Goal: Transaction & Acquisition: Book appointment/travel/reservation

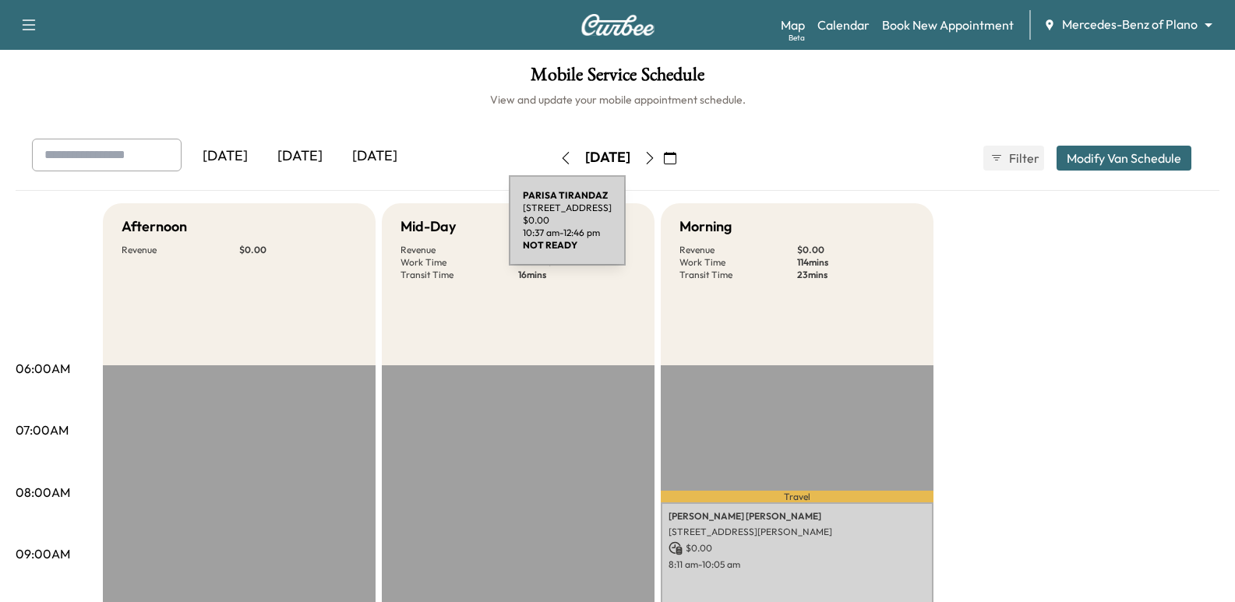
scroll to position [546, 0]
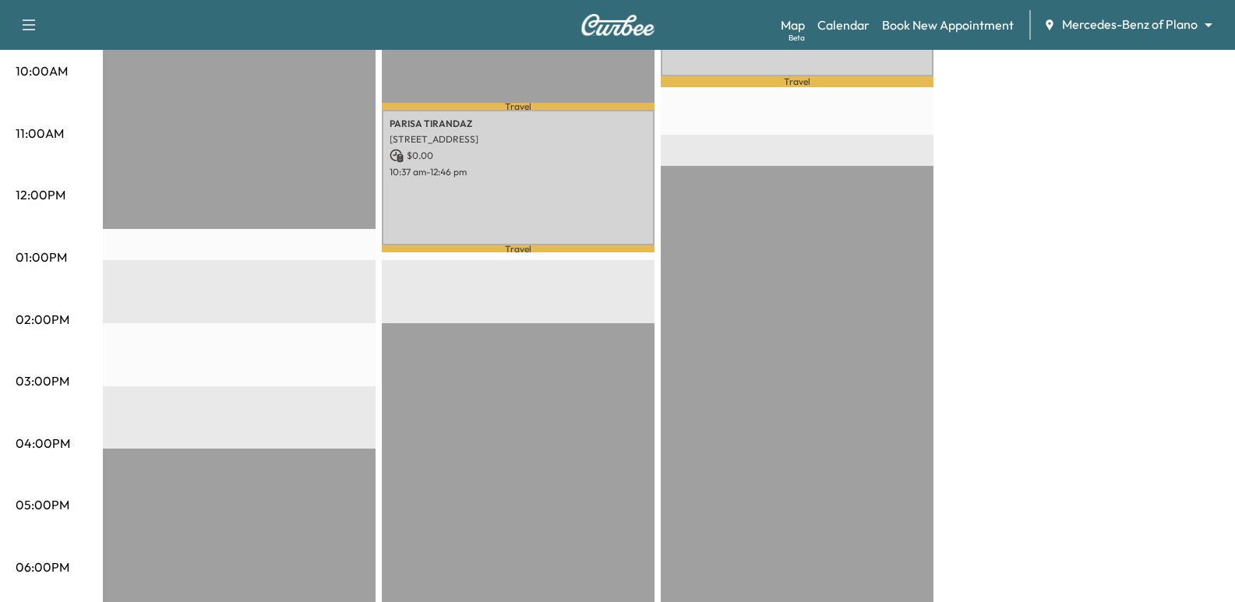
click at [1080, 34] on div "Map Beta Calendar Book New Appointment Mercedes-Benz of Plano ******** ​" at bounding box center [1002, 25] width 442 height 30
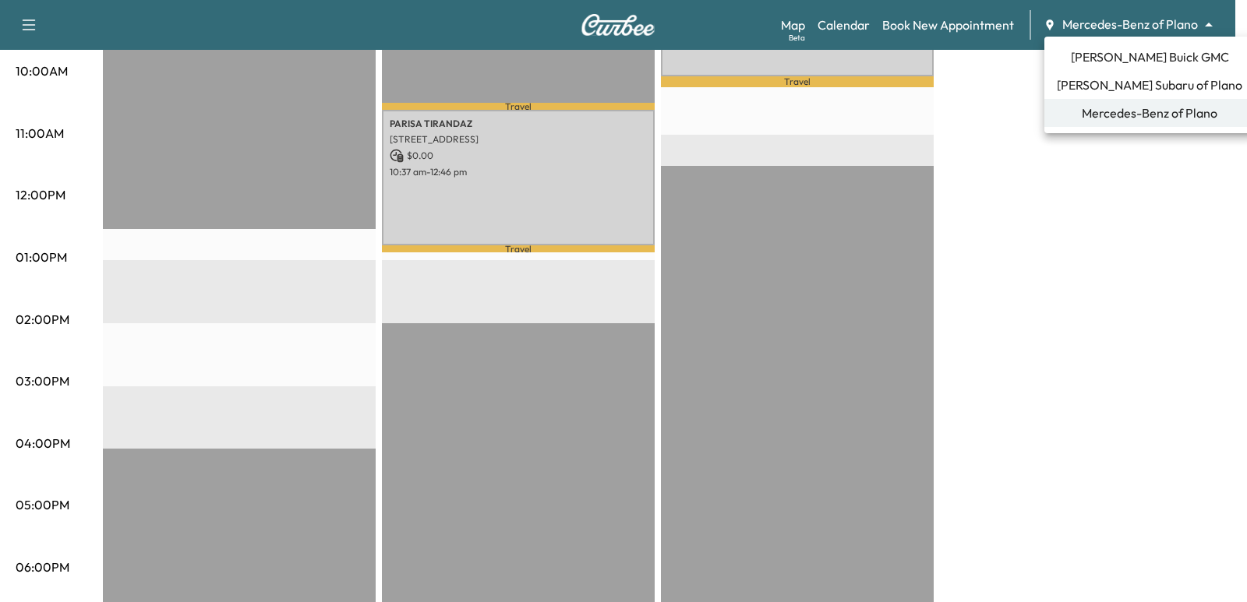
click at [1097, 64] on span "[PERSON_NAME] Buick GMC" at bounding box center [1150, 57] width 158 height 19
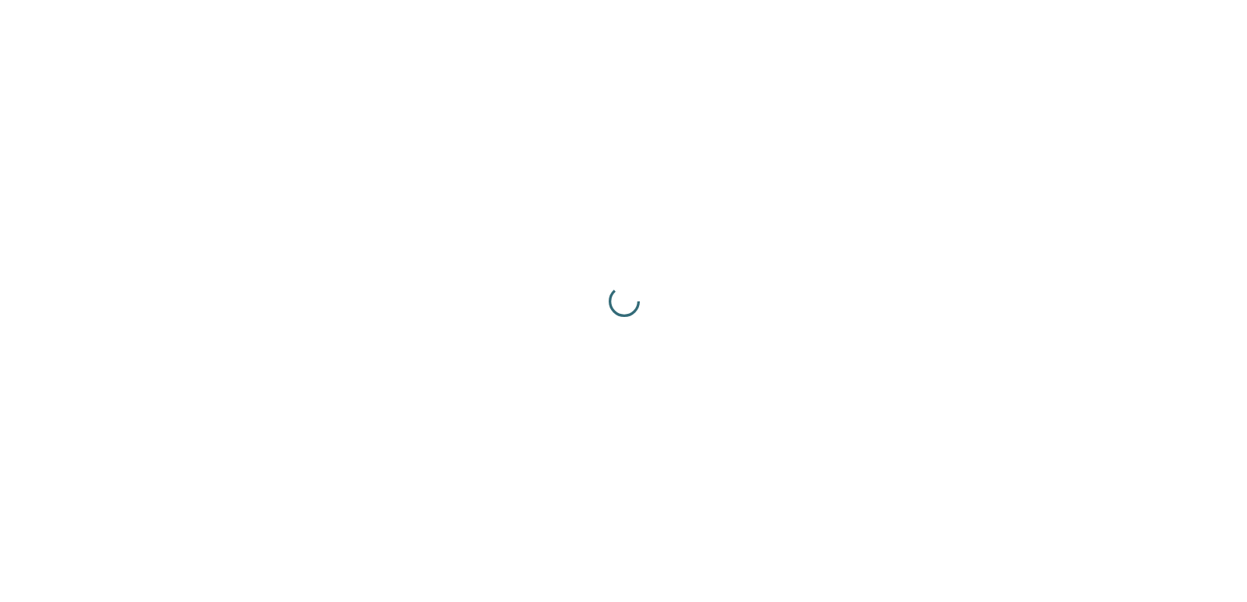
scroll to position [0, 0]
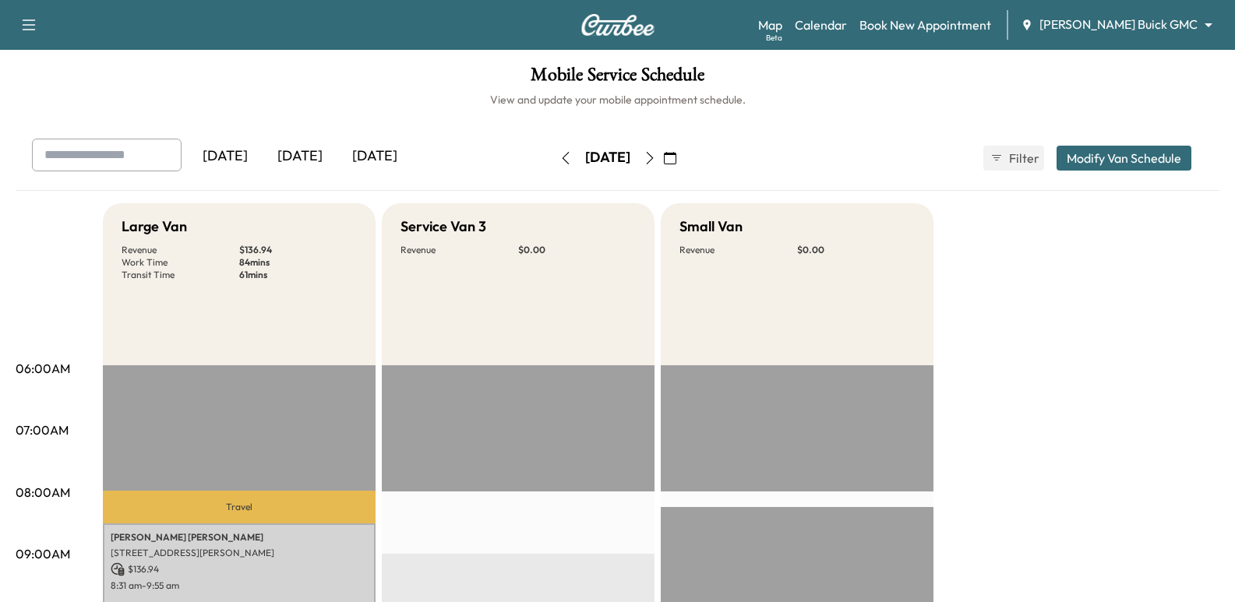
click at [1013, 7] on div "Support Log Out Map Beta Calendar Book New Appointment [PERSON_NAME] Buick GMC …" at bounding box center [617, 25] width 1235 height 50
click at [991, 26] on link "Book New Appointment" at bounding box center [926, 25] width 132 height 19
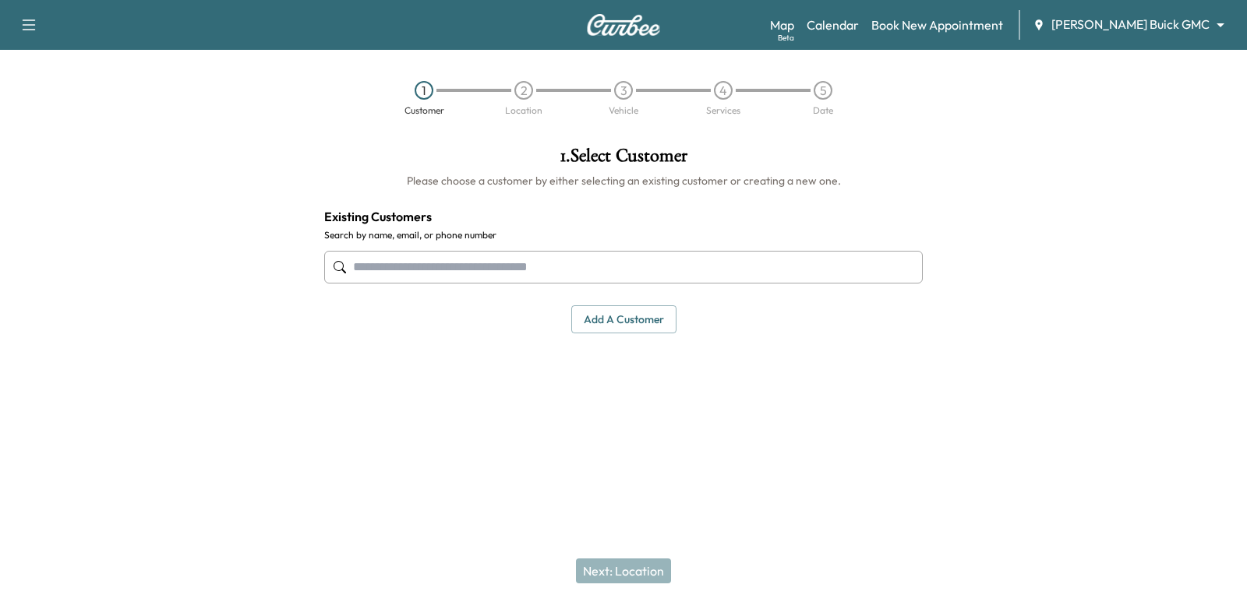
click at [577, 246] on div at bounding box center [623, 267] width 599 height 51
click at [588, 268] on input "text" at bounding box center [623, 267] width 599 height 33
paste input "**********"
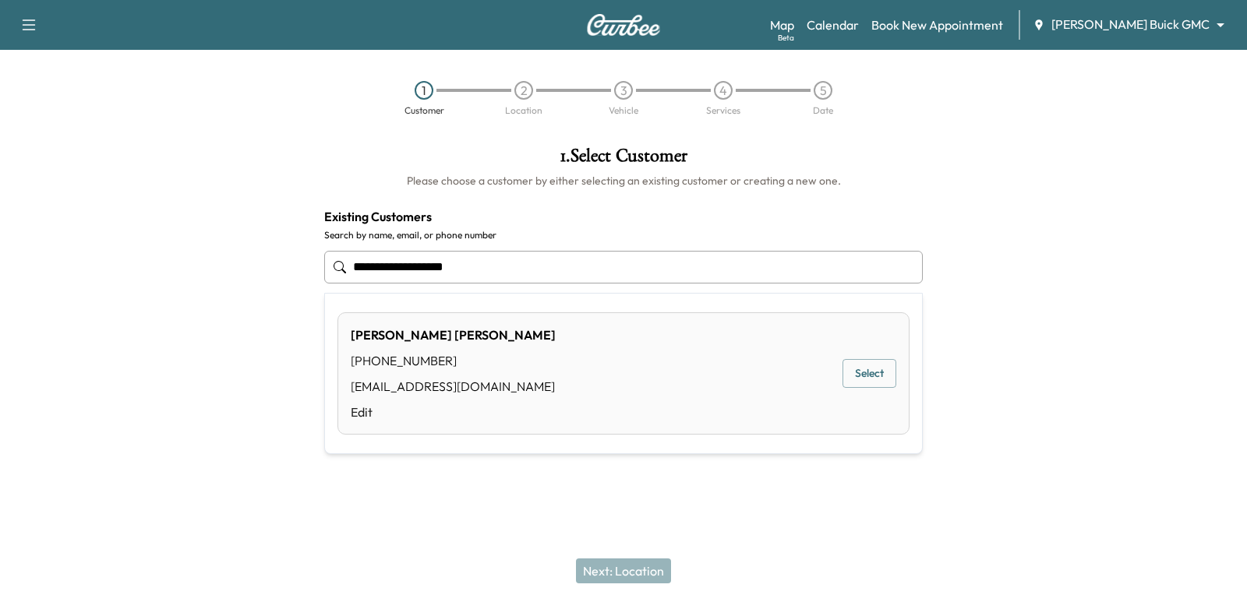
click at [868, 365] on button "Select" at bounding box center [869, 373] width 54 height 29
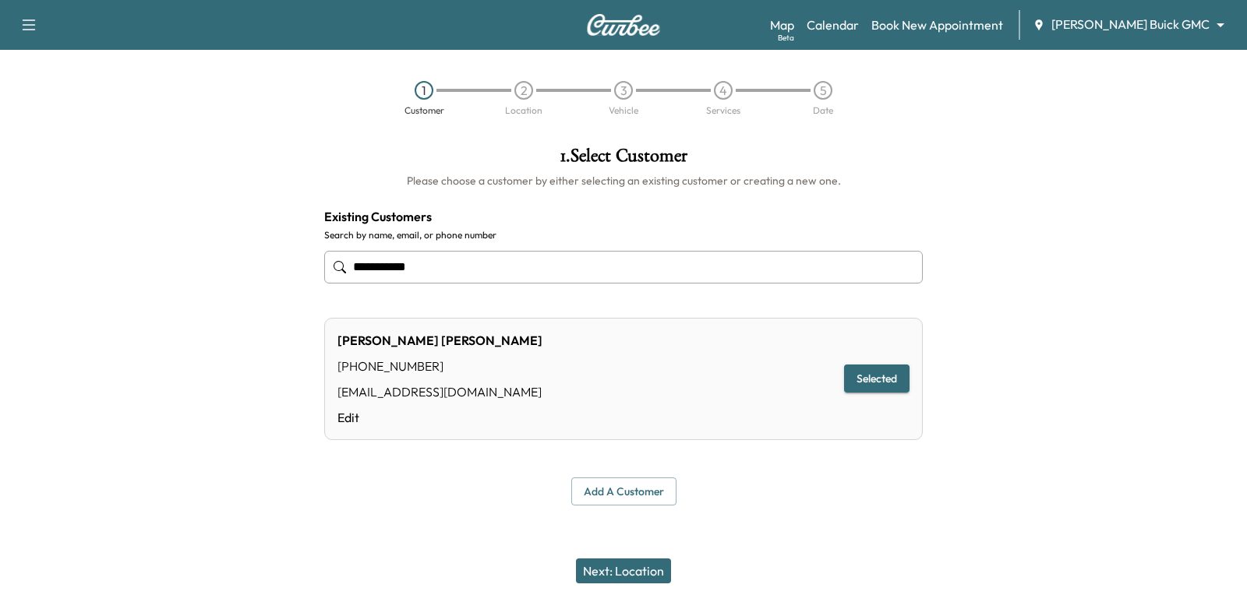
type input "**********"
click at [655, 566] on button "Next: Location" at bounding box center [623, 571] width 95 height 25
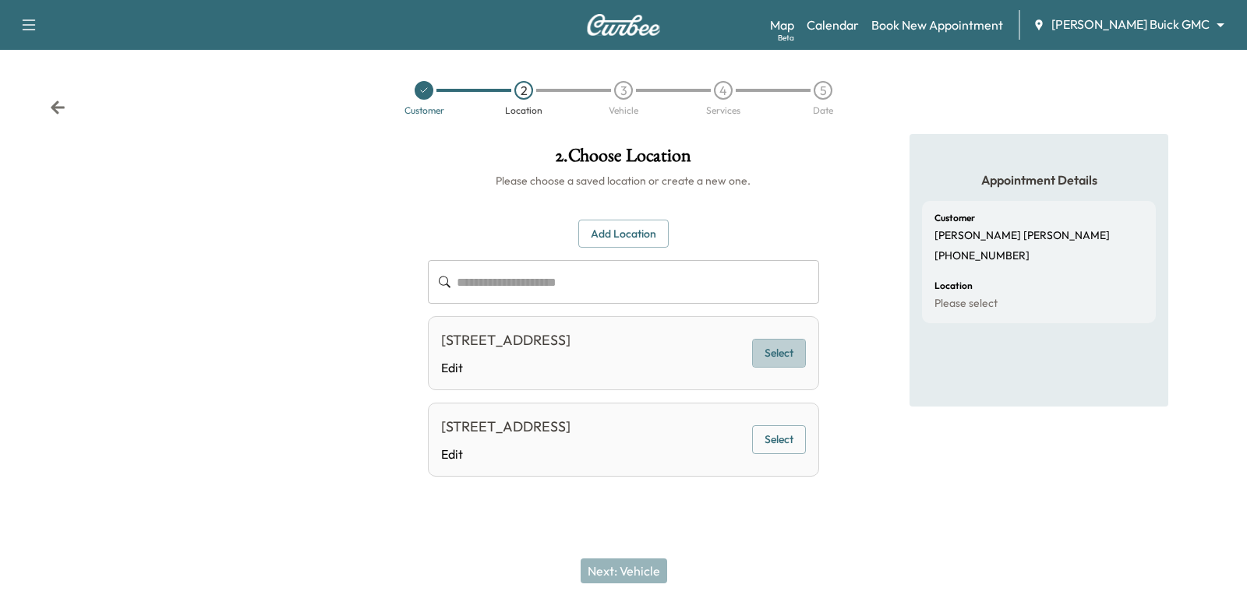
click at [771, 351] on button "Select" at bounding box center [779, 353] width 54 height 29
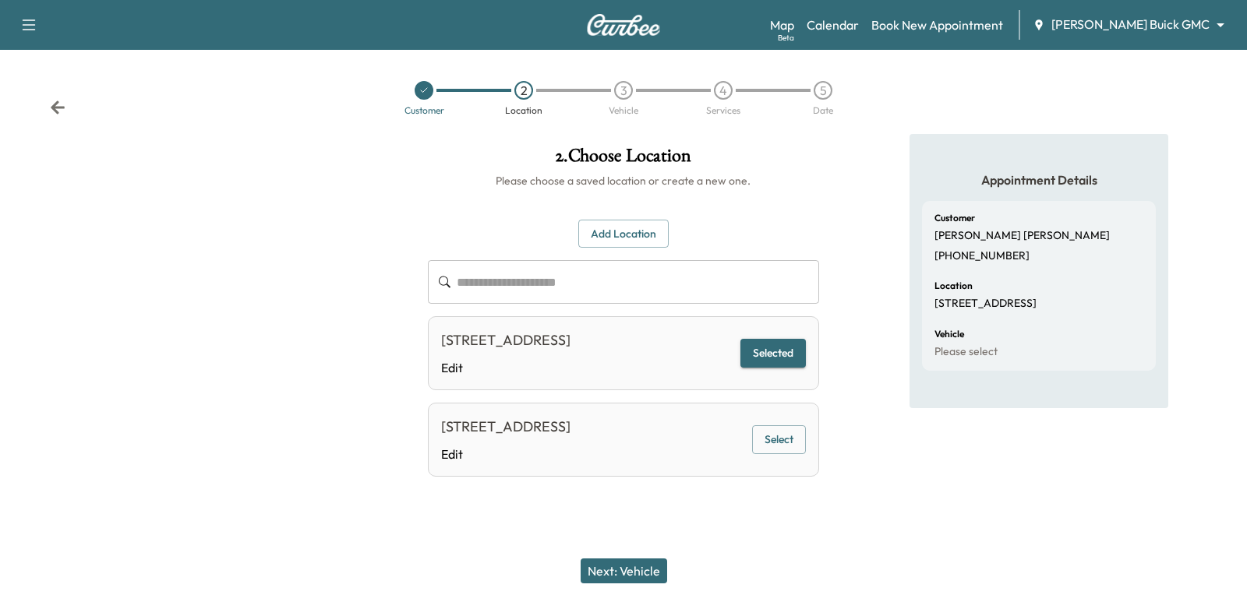
click at [633, 560] on button "Next: Vehicle" at bounding box center [624, 571] width 87 height 25
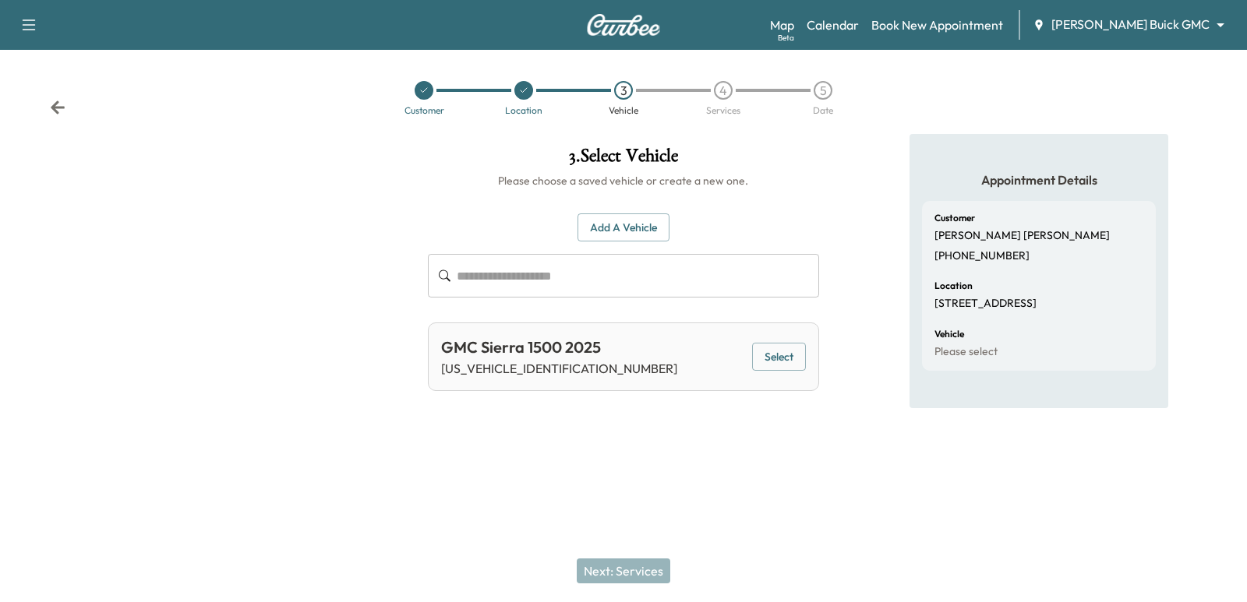
click at [768, 343] on button "Select" at bounding box center [779, 357] width 54 height 29
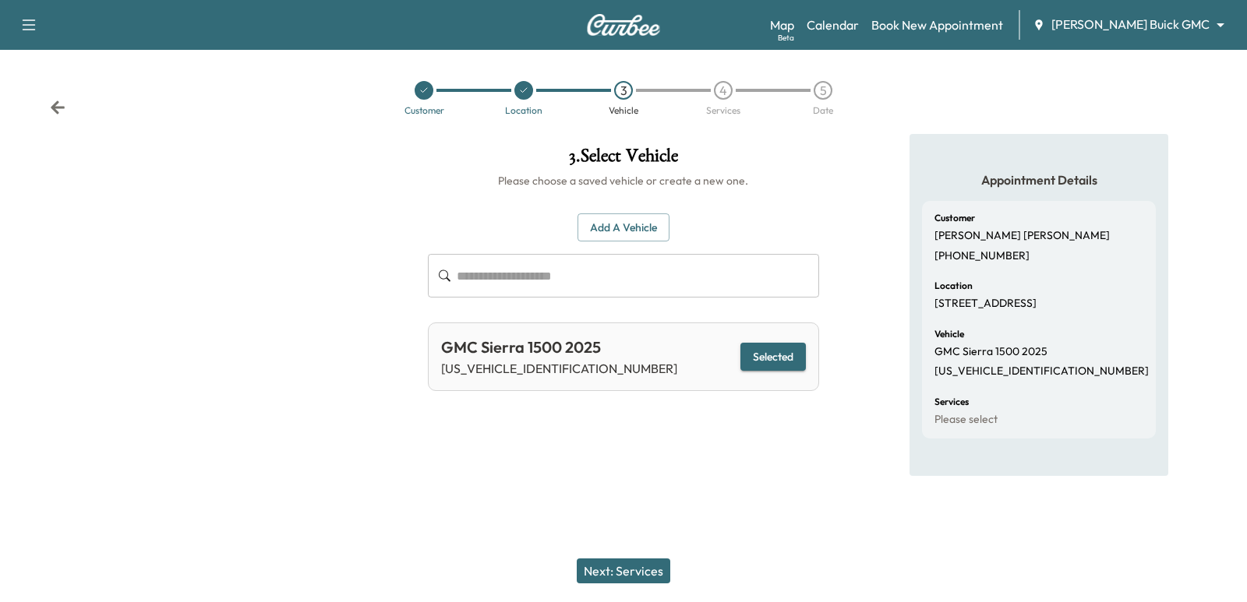
click at [620, 560] on button "Next: Services" at bounding box center [624, 571] width 94 height 25
